Goal: Information Seeking & Learning: Learn about a topic

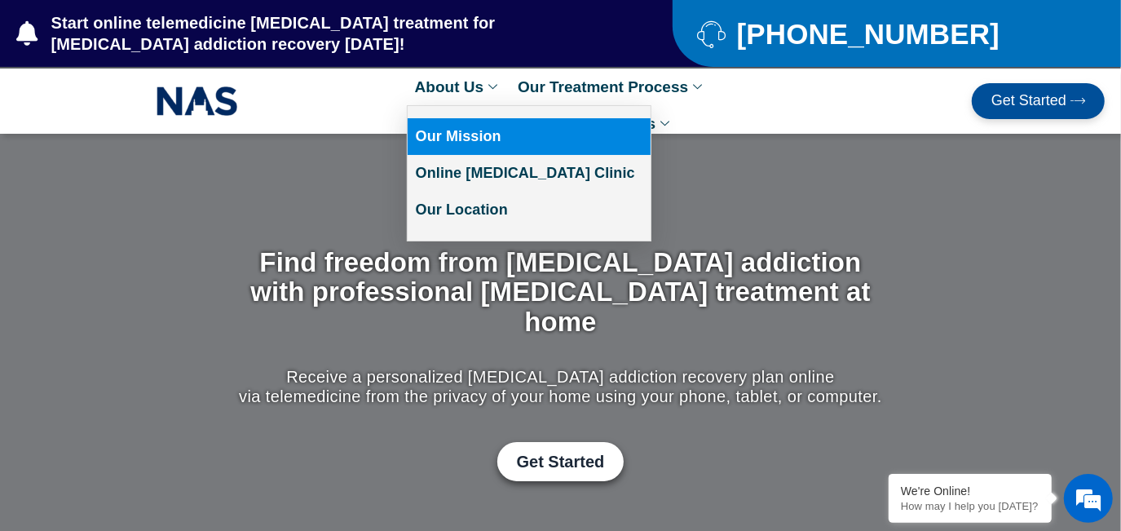
click at [478, 137] on link "Our Mission" at bounding box center [529, 136] width 243 height 37
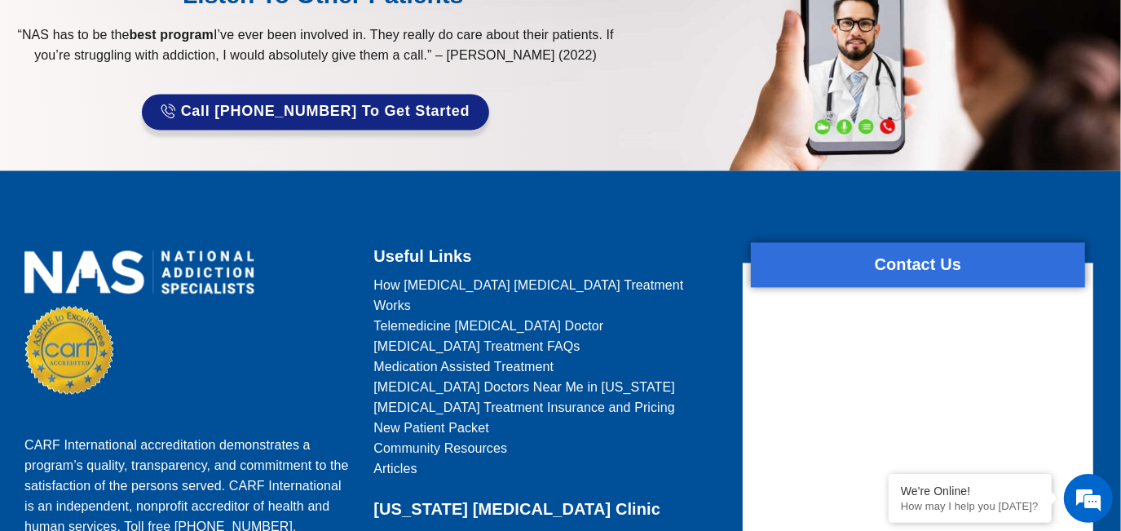
scroll to position [2371, 0]
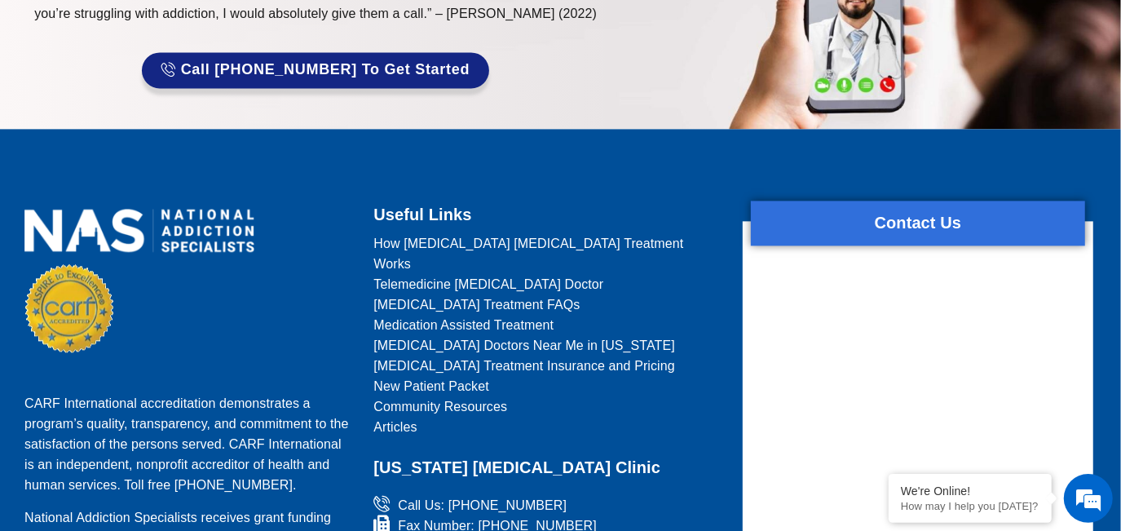
click at [661, 417] on link "Articles" at bounding box center [547, 427] width 349 height 20
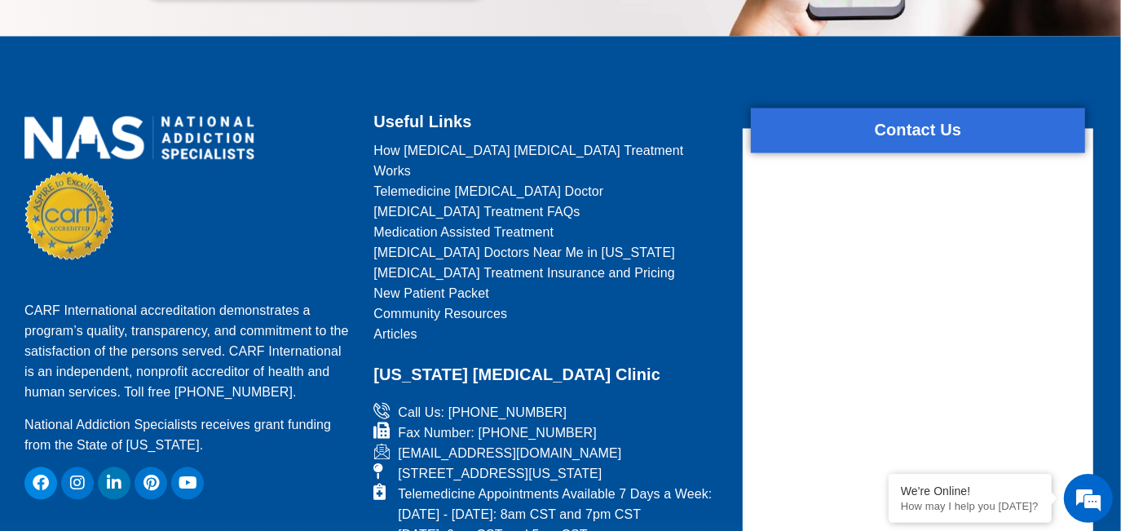
scroll to position [2149, 0]
